Goal: Task Accomplishment & Management: Complete application form

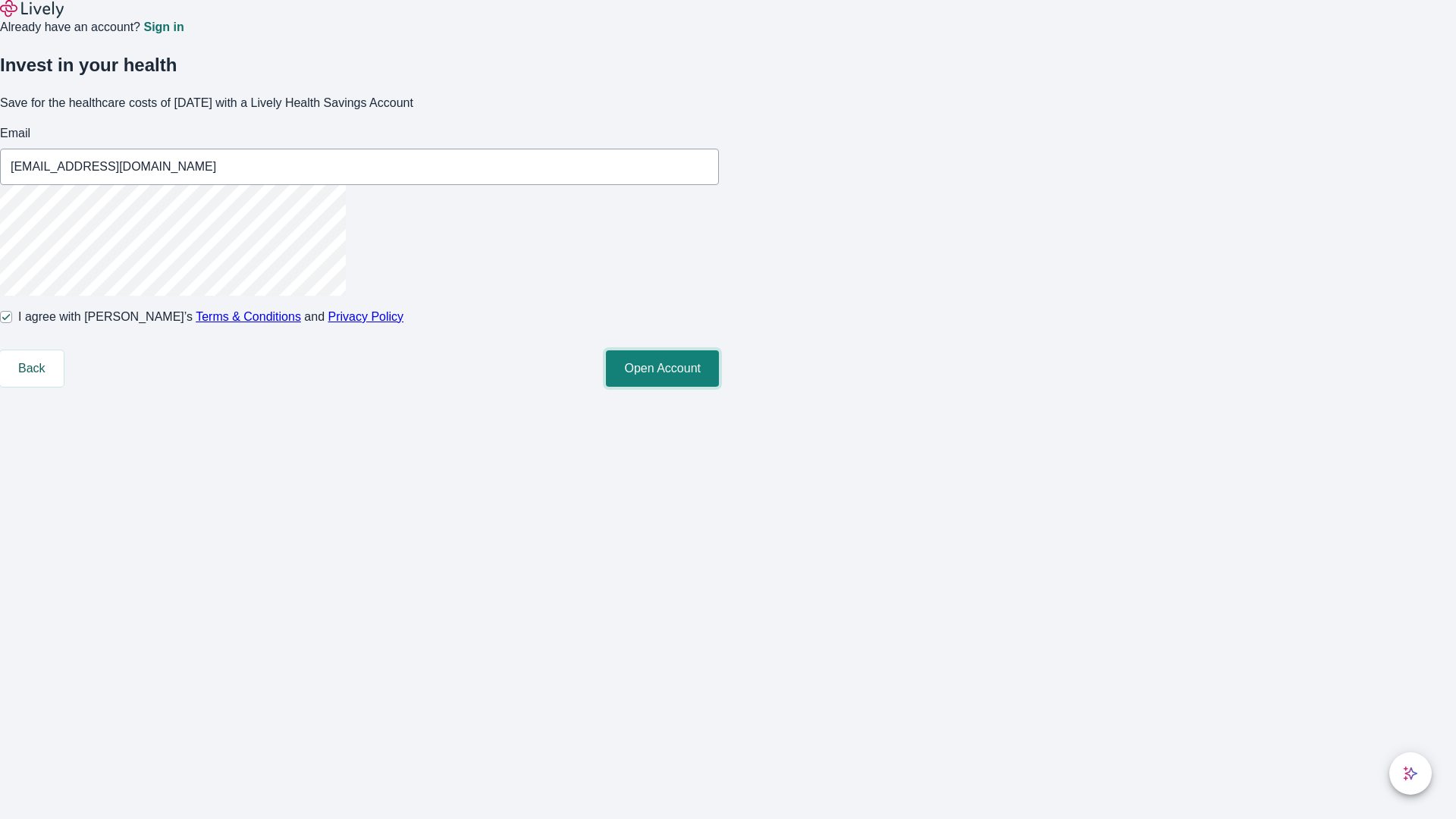
click at [719, 387] on button "Open Account" at bounding box center [662, 368] width 113 height 36
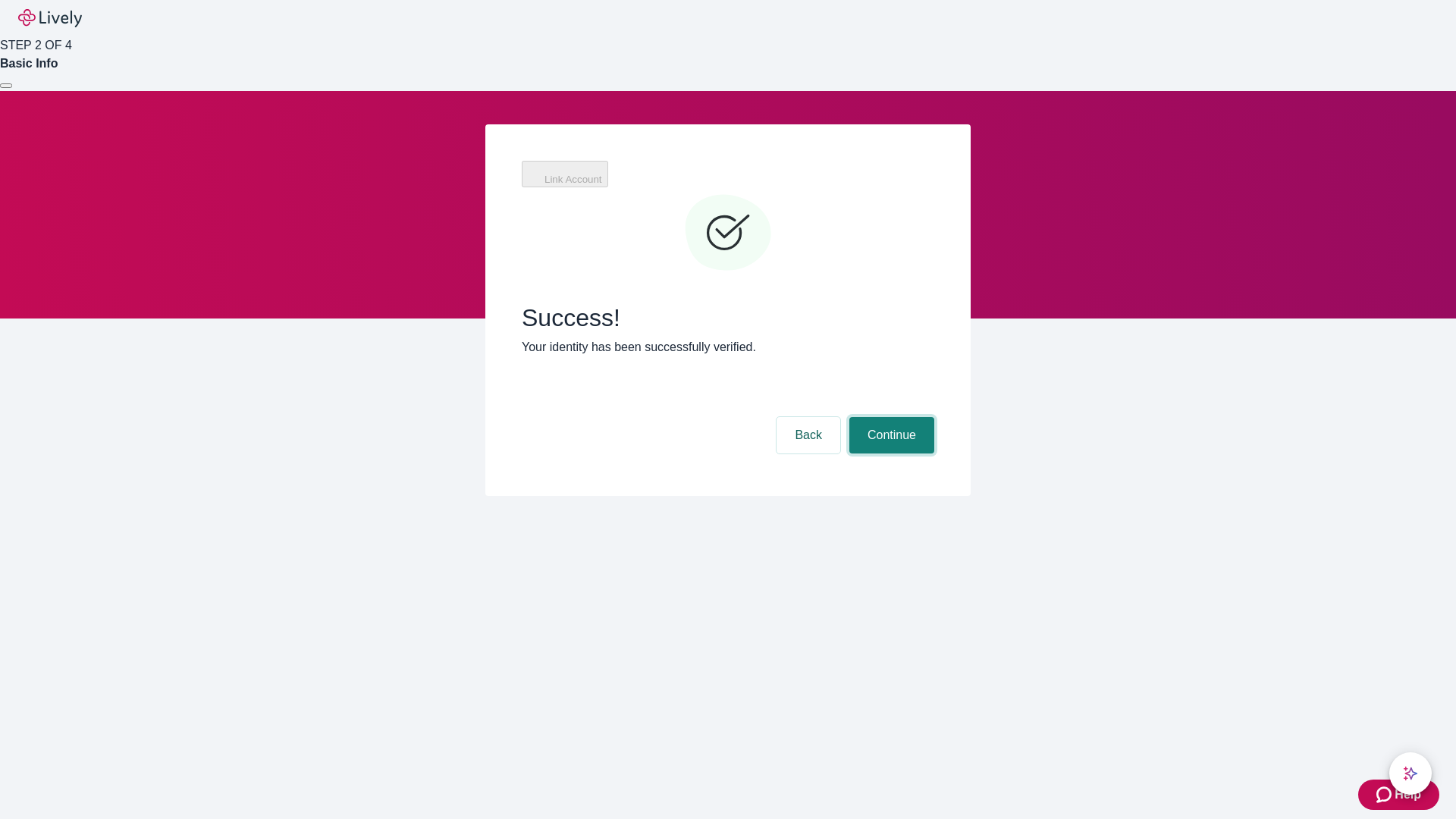
click at [890, 418] on button "Continue" at bounding box center [892, 436] width 85 height 36
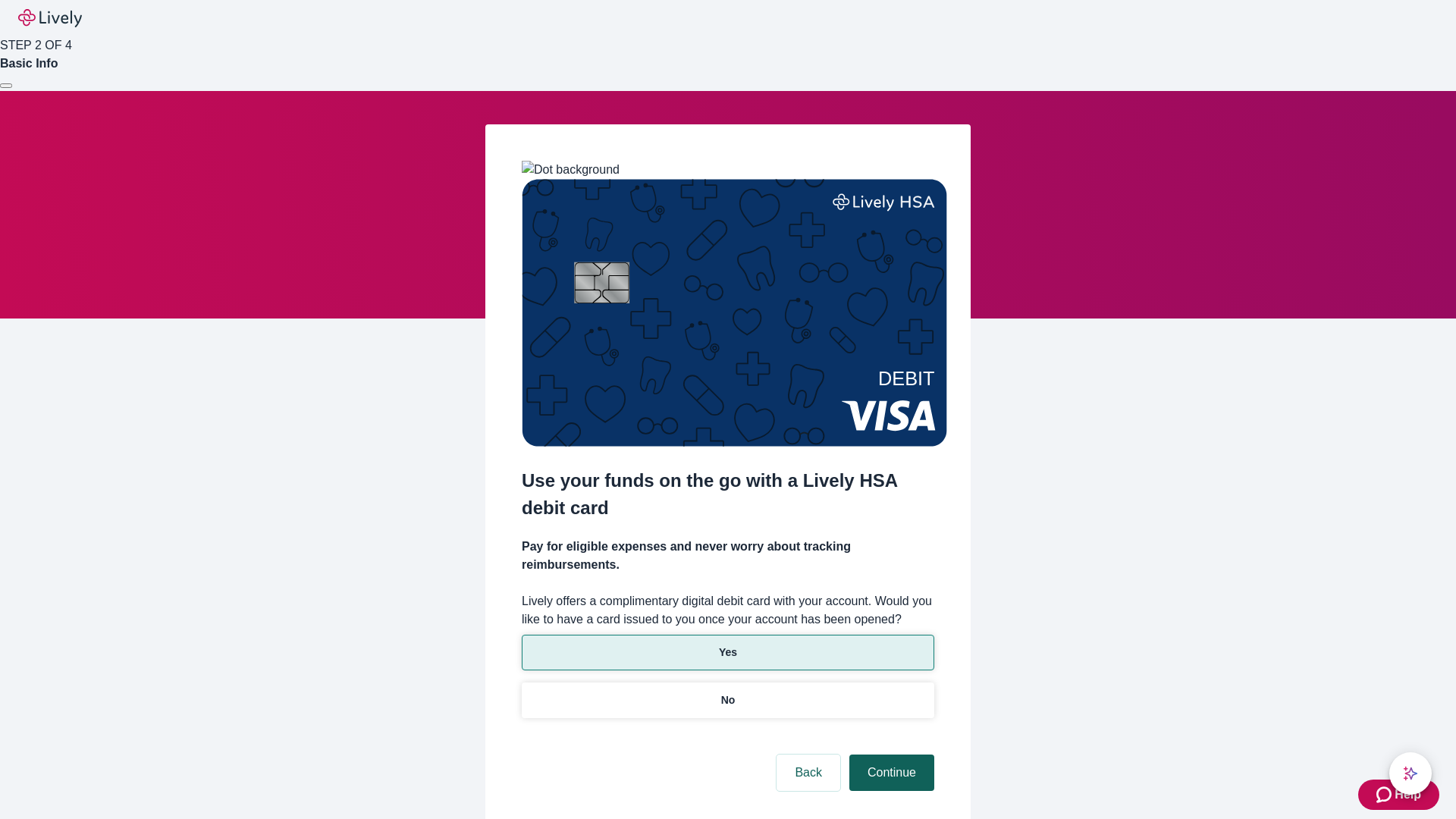
click at [728, 645] on p "Yes" at bounding box center [728, 653] width 18 height 16
click at [890, 754] on button "Continue" at bounding box center [892, 772] width 85 height 36
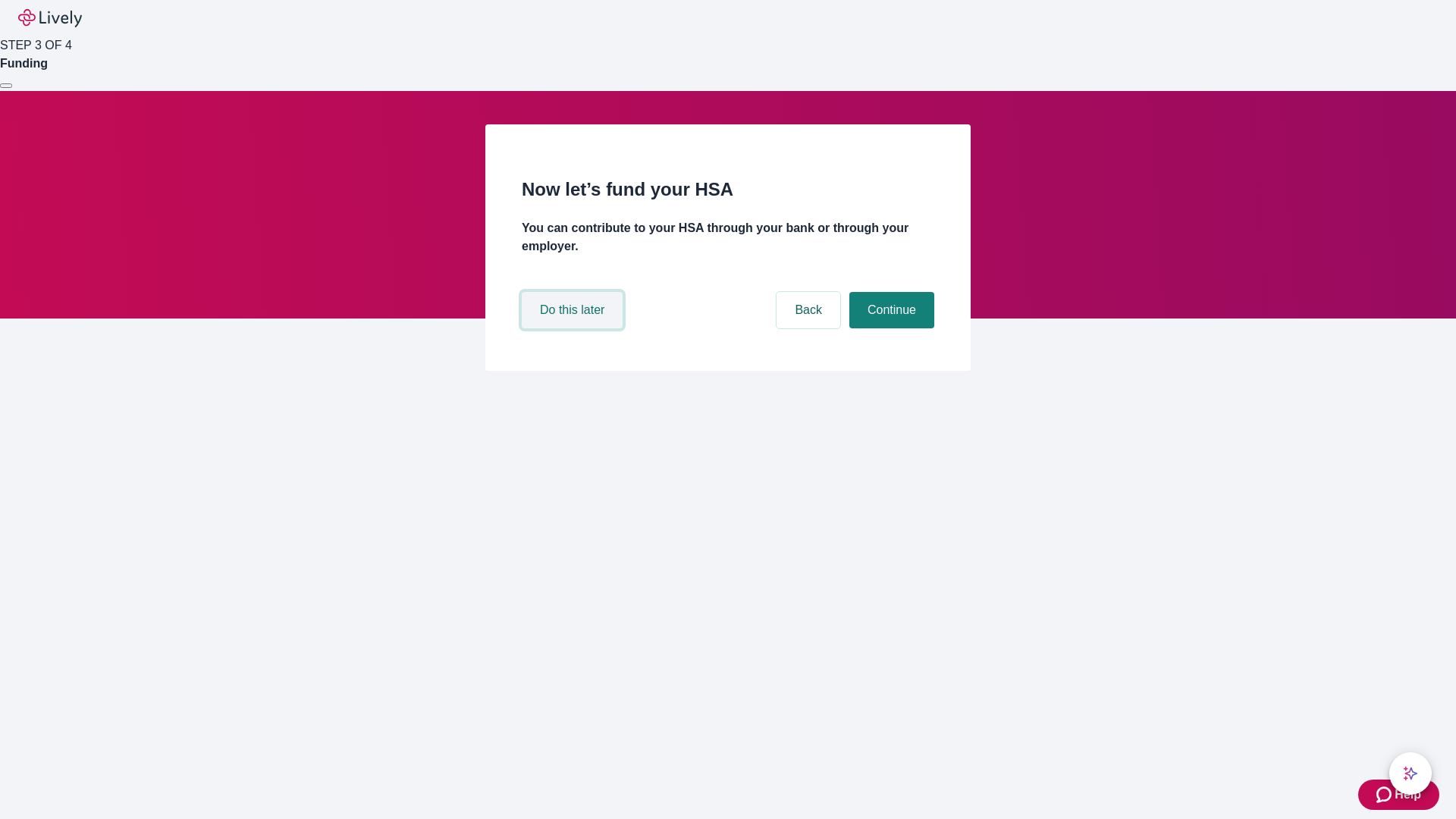
click at [574, 328] on button "Do this later" at bounding box center [572, 310] width 101 height 36
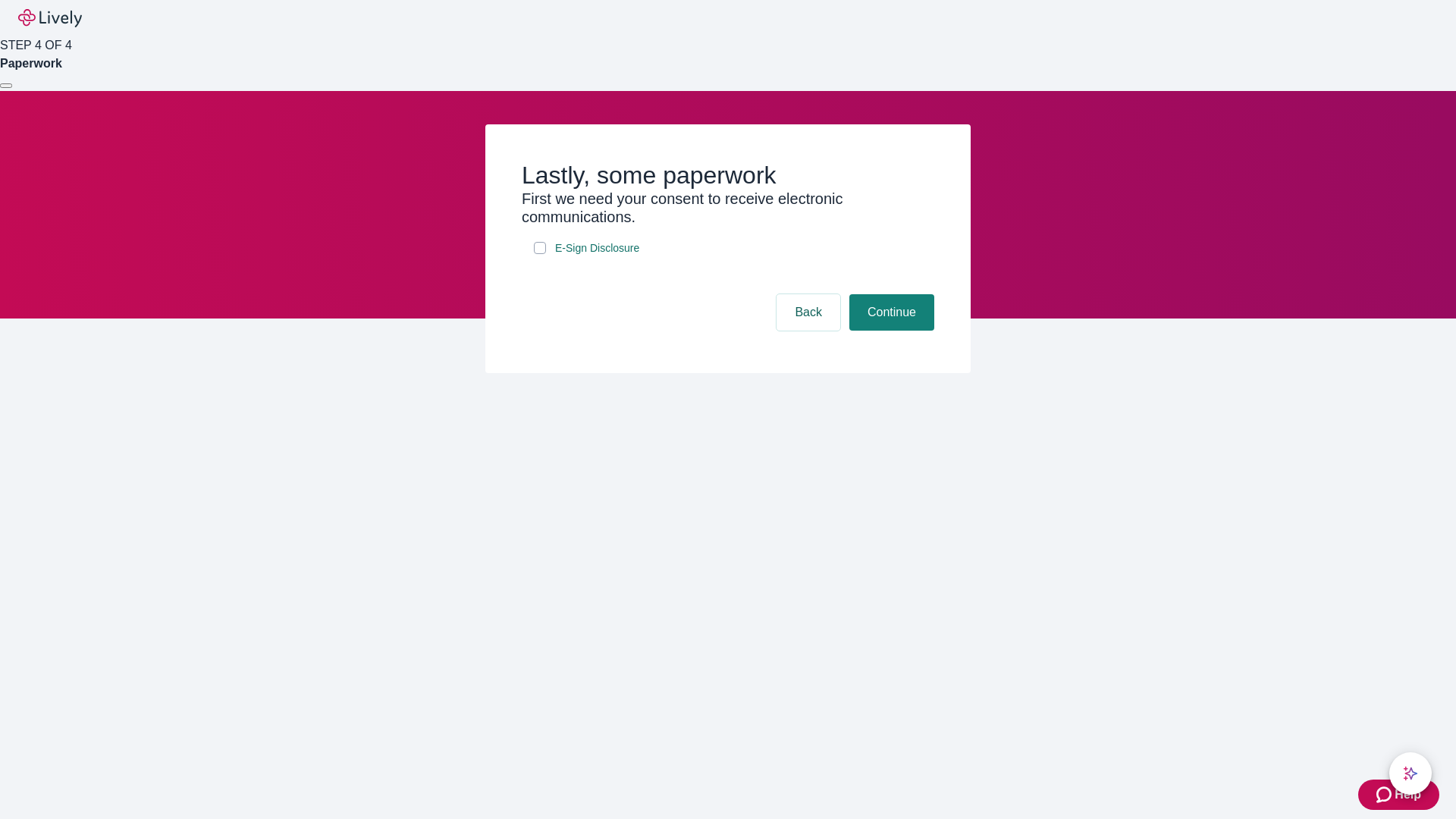
click at [540, 254] on input "E-Sign Disclosure" at bounding box center [540, 248] width 12 height 12
checkbox input "true"
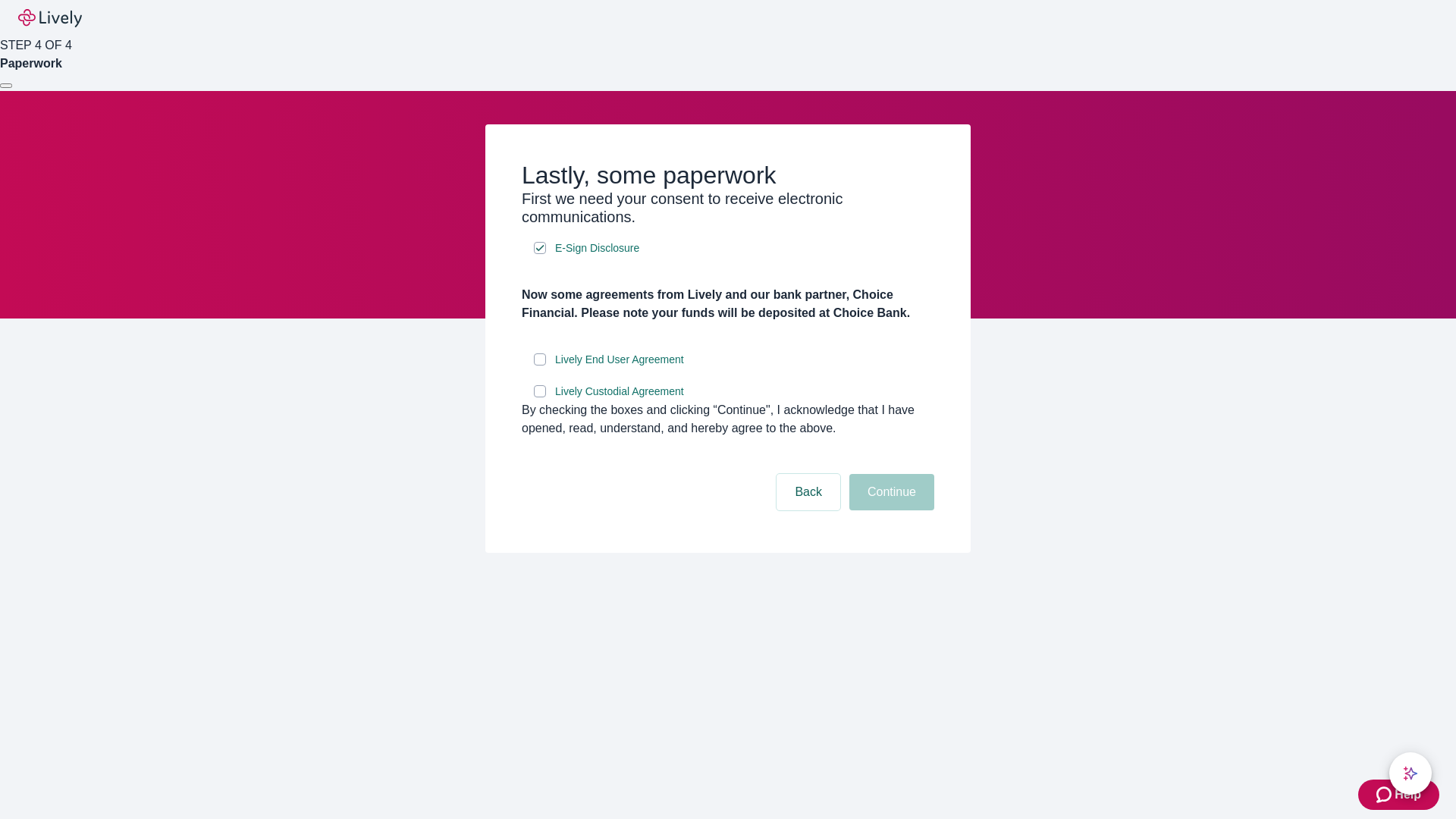
click at [540, 365] on input "Lively End User Agreement" at bounding box center [540, 360] width 12 height 12
checkbox input "true"
click at [540, 398] on input "Lively Custodial Agreement" at bounding box center [540, 391] width 12 height 12
checkbox input "true"
click at [890, 511] on button "Continue" at bounding box center [892, 493] width 85 height 36
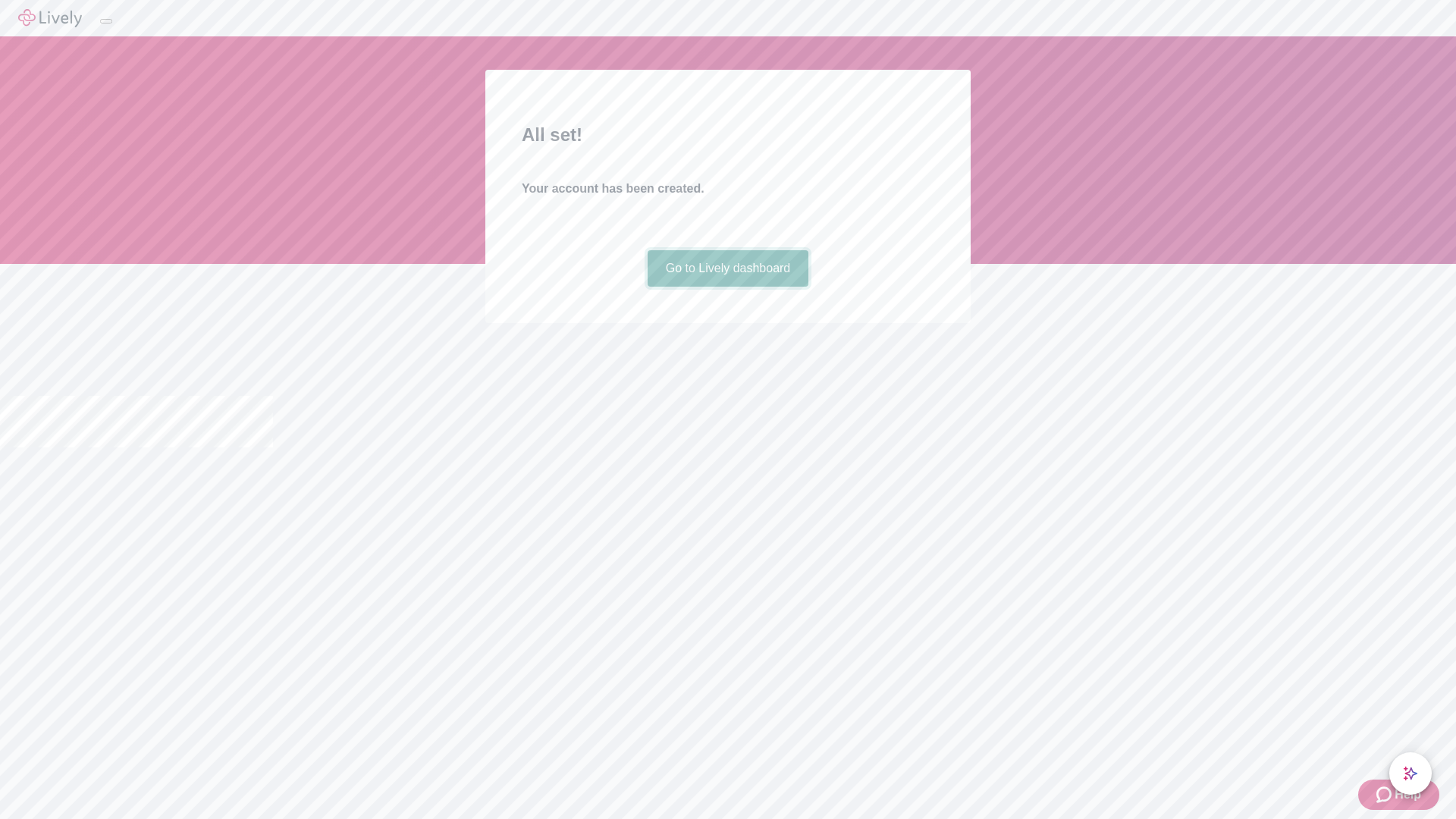
click at [728, 287] on link "Go to Lively dashboard" at bounding box center [728, 269] width 161 height 36
